Goal: Information Seeking & Learning: Check status

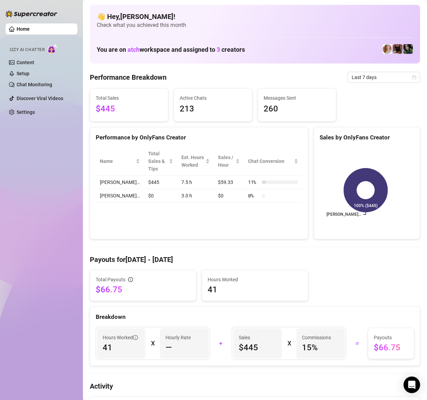
drag, startPoint x: 371, startPoint y: 69, endPoint x: 369, endPoint y: 77, distance: 7.9
click at [369, 79] on span "Last 7 days" at bounding box center [383, 77] width 64 height 10
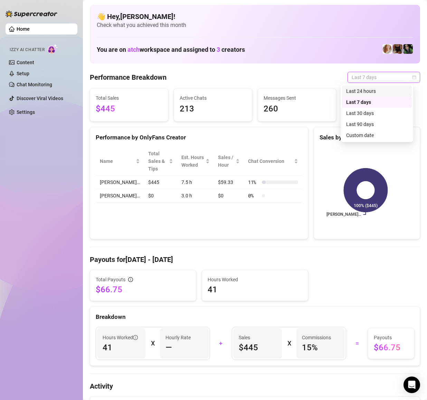
click at [374, 92] on div "Last 24 hours" at bounding box center [376, 91] width 61 height 8
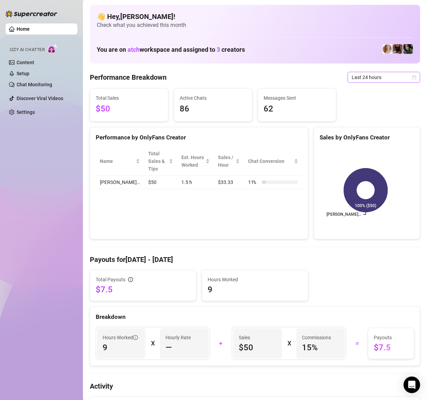
click at [368, 80] on span "Last 24 hours" at bounding box center [383, 77] width 64 height 10
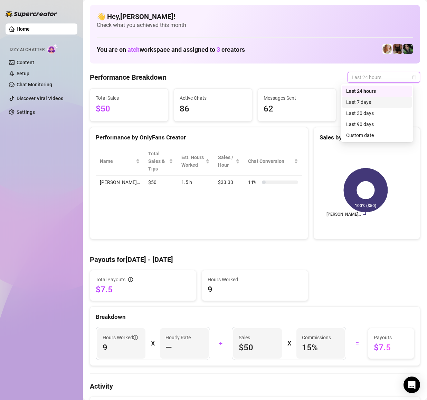
click at [370, 103] on div "Last 7 days" at bounding box center [376, 102] width 61 height 8
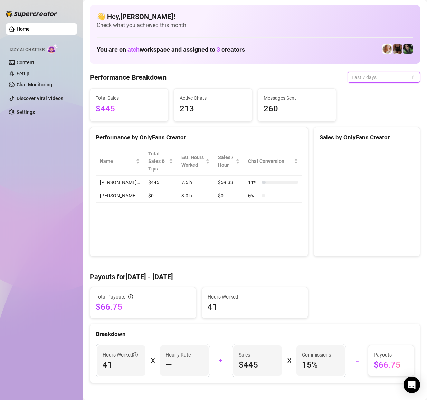
click at [371, 75] on span "Last 7 days" at bounding box center [383, 77] width 64 height 10
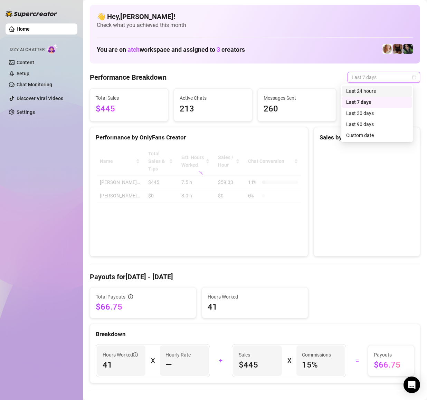
click at [370, 92] on div "Last 24 hours" at bounding box center [376, 91] width 61 height 8
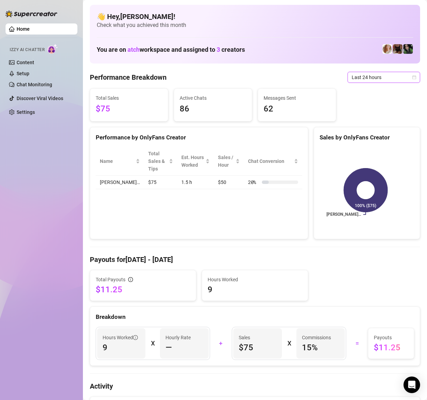
click at [159, 221] on div "Performance by OnlyFans Creator Name Total Sales & Tips Est. Hours Worked Sales…" at bounding box center [199, 183] width 218 height 113
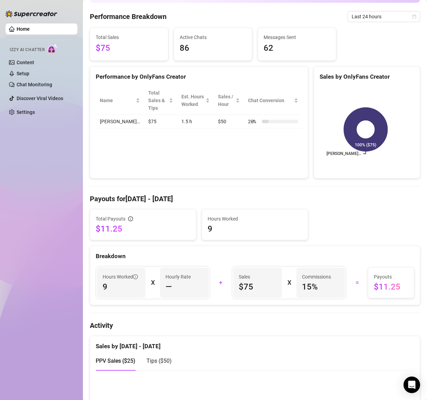
scroll to position [41, 0]
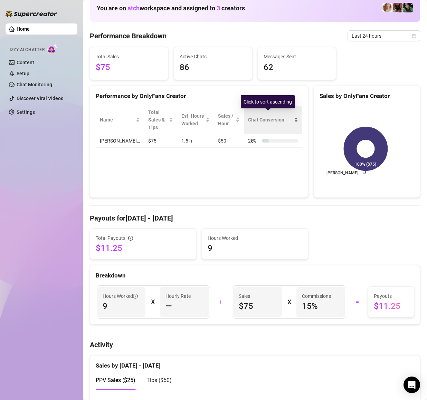
click at [291, 117] on div "Chat Conversion" at bounding box center [273, 120] width 50 height 8
